Goal: Check status

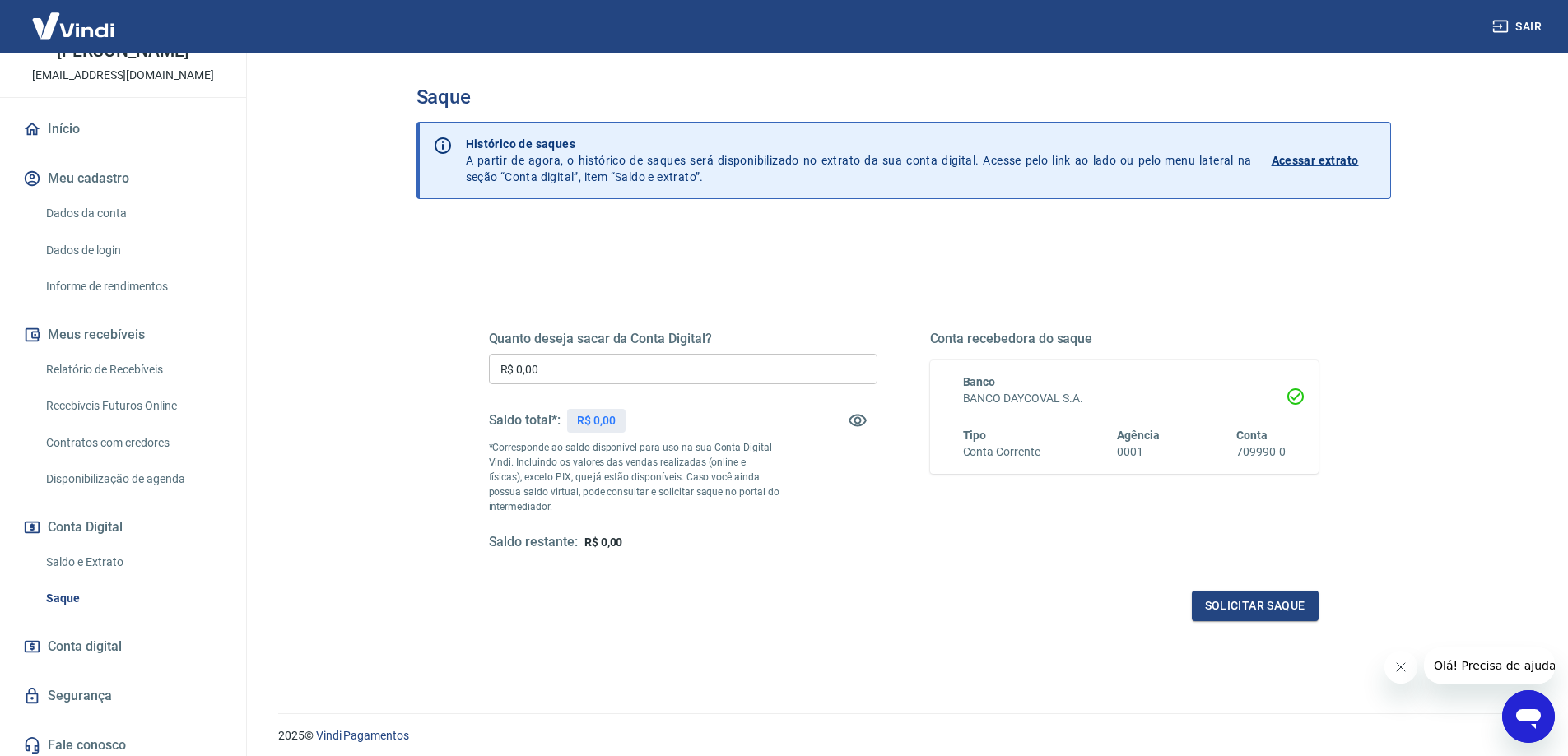
scroll to position [103, 0]
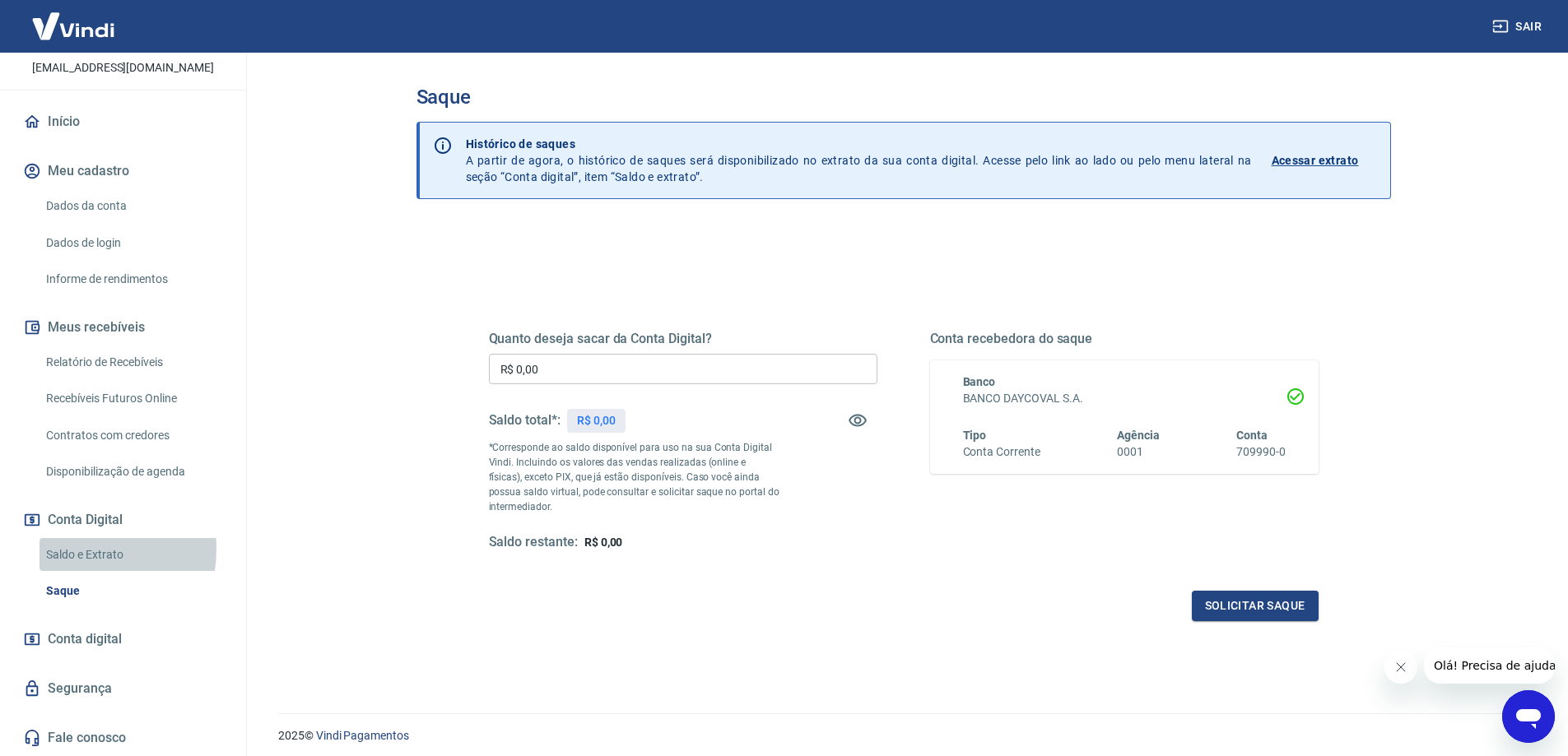
click at [81, 549] on link "Saldo e Extrato" at bounding box center [133, 555] width 187 height 34
